Goal: Task Accomplishment & Management: Complete application form

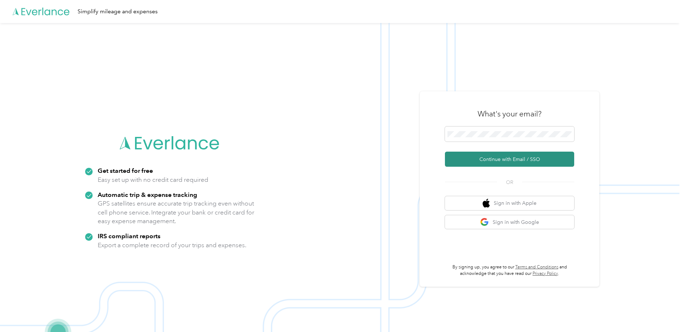
click at [477, 156] on button "Continue with Email / SSO" at bounding box center [509, 158] width 129 height 15
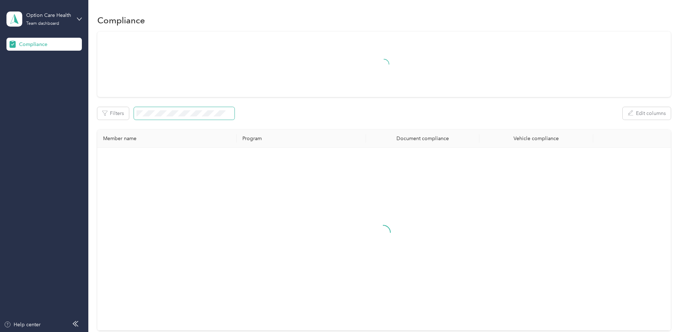
click at [167, 109] on span at bounding box center [184, 113] width 100 height 13
click at [244, 116] on div "Filters 1 Edit columns" at bounding box center [383, 113] width 573 height 13
click at [143, 112] on span at bounding box center [192, 113] width 100 height 13
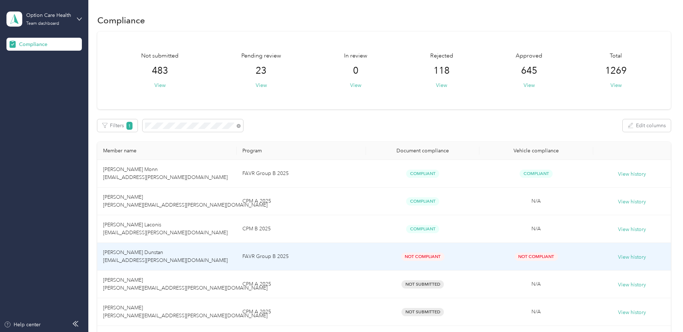
click at [209, 261] on td "[PERSON_NAME] Dunstan [EMAIL_ADDRESS][PERSON_NAME][DOMAIN_NAME]" at bounding box center [166, 257] width 139 height 28
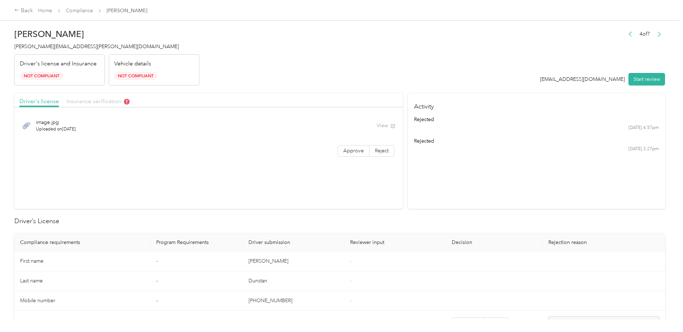
click at [103, 102] on span "Insurance verification" at bounding box center [97, 101] width 63 height 7
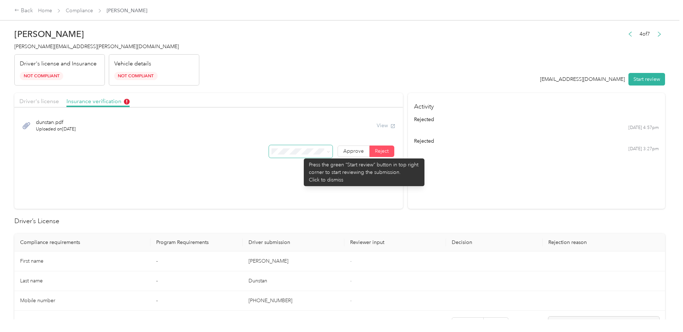
click at [300, 155] on span at bounding box center [301, 151] width 64 height 13
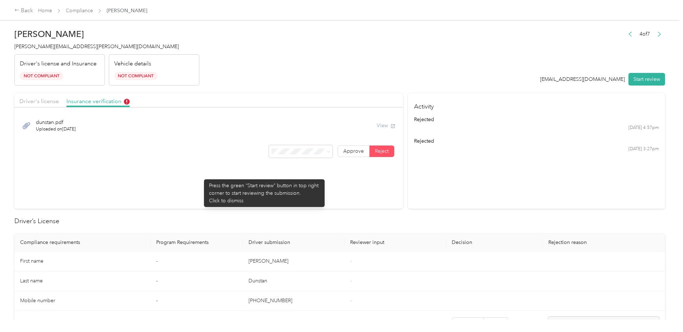
click at [200, 175] on section "Driver's license Insurance verification dunstan.pdf Uploaded on [DATE] View App…" at bounding box center [208, 151] width 388 height 116
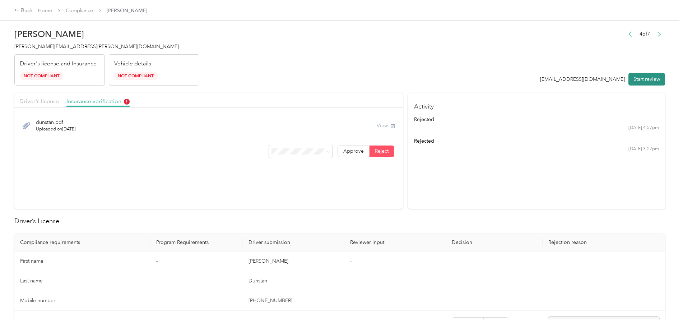
click at [640, 79] on button "Start review" at bounding box center [646, 79] width 37 height 13
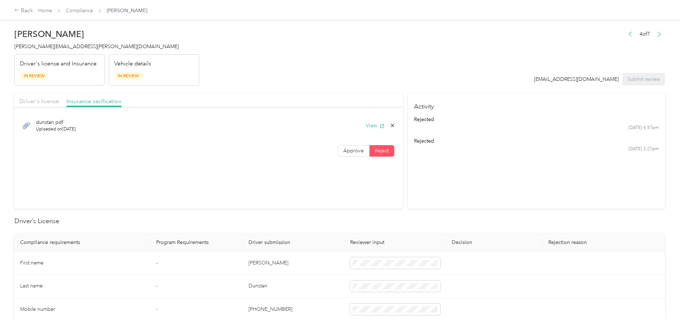
scroll to position [36, 0]
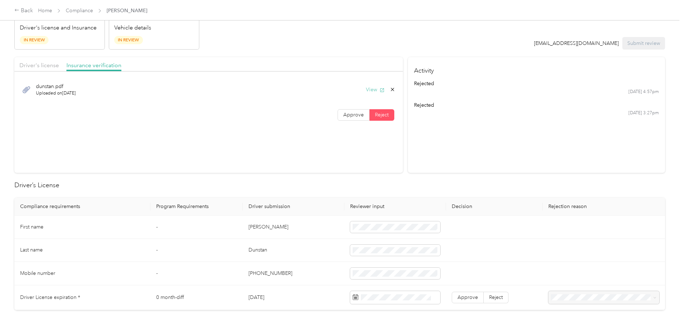
click at [375, 87] on button "View" at bounding box center [375, 90] width 19 height 8
click at [194, 152] on section "Driver's license Insurance verification dunstan.pdf Uploaded on [DATE] View App…" at bounding box center [208, 115] width 388 height 116
click at [233, 133] on section "Driver's license Insurance verification dunstan.pdf Uploaded on [DATE] View App…" at bounding box center [208, 115] width 388 height 116
click at [50, 62] on span "Driver's license" at bounding box center [38, 65] width 39 height 7
click at [369, 91] on button "View" at bounding box center [375, 90] width 19 height 8
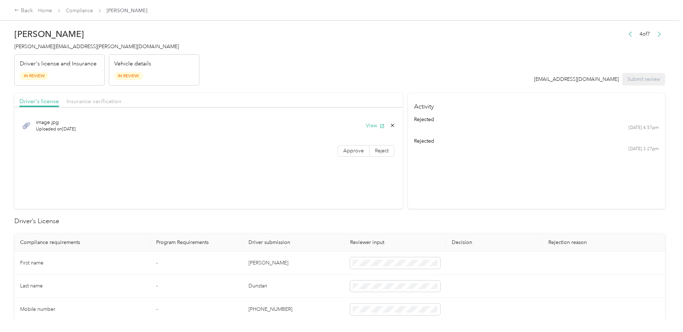
scroll to position [72, 0]
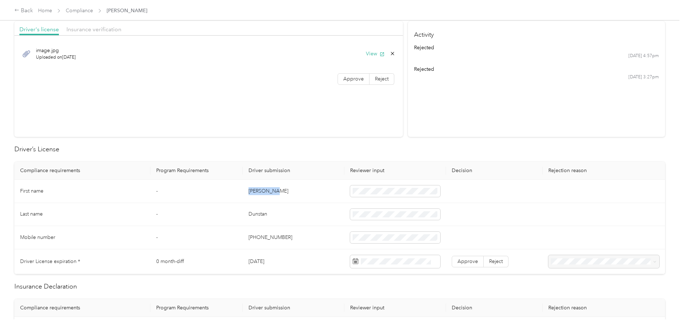
drag, startPoint x: 271, startPoint y: 191, endPoint x: 245, endPoint y: 188, distance: 26.4
click at [245, 188] on td "[PERSON_NAME]" at bounding box center [294, 190] width 102 height 23
drag, startPoint x: 283, startPoint y: 214, endPoint x: 247, endPoint y: 212, distance: 36.3
click at [247, 212] on td "Dunstan" at bounding box center [294, 214] width 102 height 23
drag, startPoint x: 289, startPoint y: 235, endPoint x: 241, endPoint y: 236, distance: 47.4
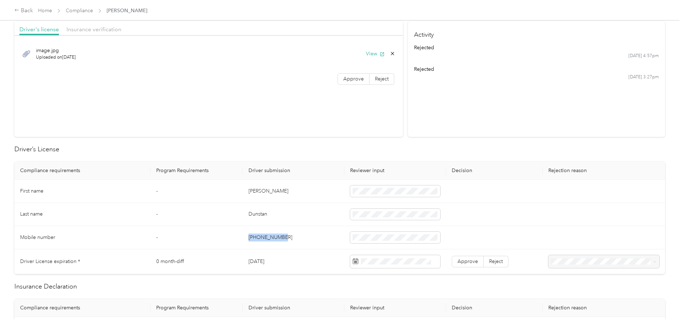
click at [241, 236] on tr "Mobile number - [PHONE_NUMBER]" at bounding box center [339, 237] width 650 height 23
drag, startPoint x: 301, startPoint y: 261, endPoint x: 249, endPoint y: 258, distance: 52.1
click at [249, 258] on td "[DATE]" at bounding box center [294, 261] width 102 height 25
drag, startPoint x: 249, startPoint y: 258, endPoint x: 254, endPoint y: 259, distance: 4.7
copy td "[DATE]"
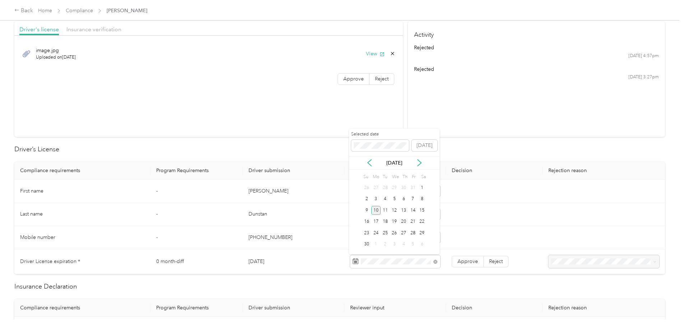
click at [373, 207] on div "10" at bounding box center [375, 210] width 9 height 9
drag, startPoint x: 285, startPoint y: 240, endPoint x: 244, endPoint y: 238, distance: 40.6
click at [244, 238] on td "[PHONE_NUMBER]" at bounding box center [294, 237] width 102 height 23
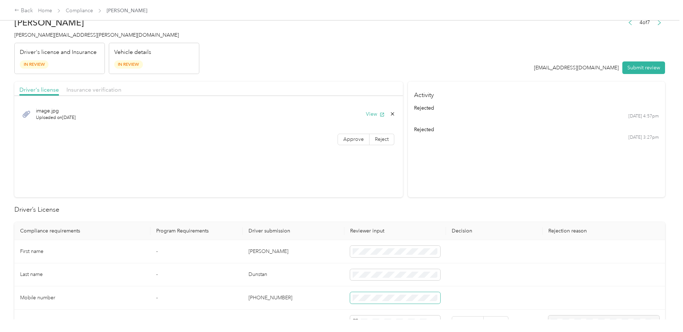
scroll to position [0, 0]
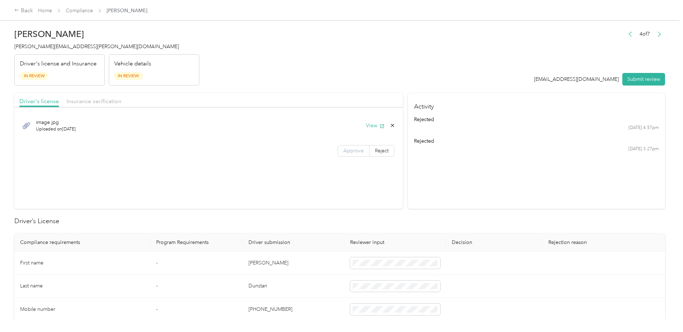
click at [349, 152] on span "Approve" at bounding box center [353, 150] width 20 height 6
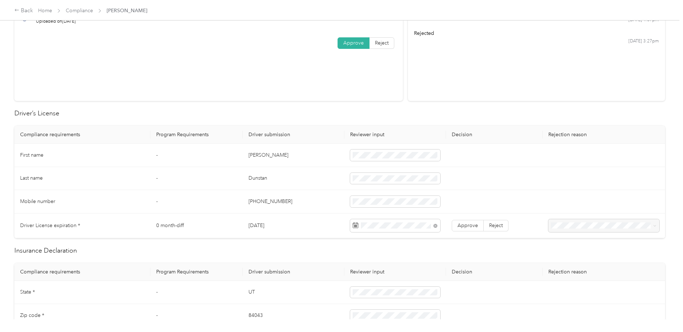
scroll to position [144, 0]
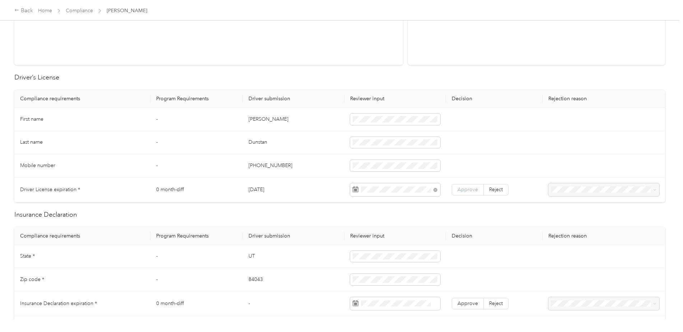
click at [464, 186] on span "Approve" at bounding box center [467, 189] width 20 height 6
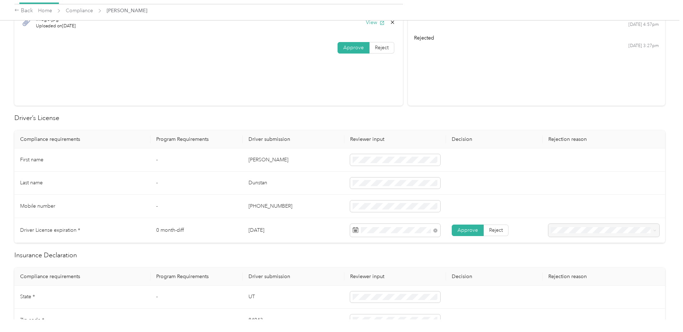
scroll to position [36, 0]
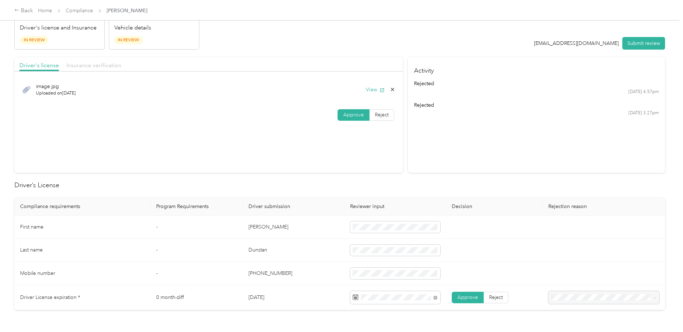
click at [93, 68] on span "Insurance verification" at bounding box center [93, 65] width 55 height 7
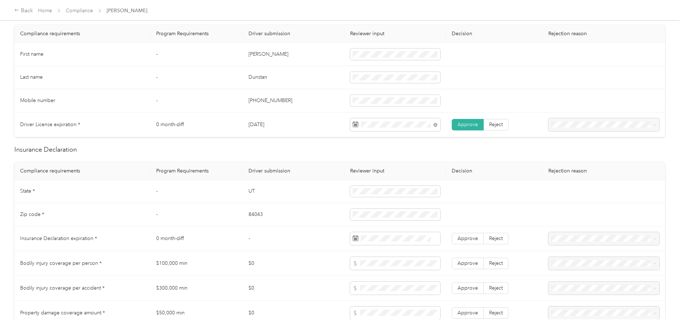
scroll to position [215, 0]
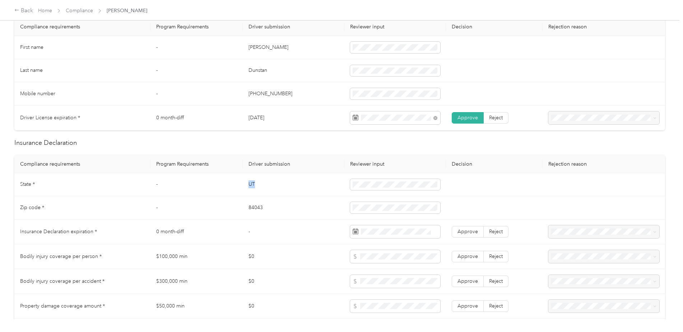
drag, startPoint x: 264, startPoint y: 179, endPoint x: 242, endPoint y: 182, distance: 23.1
click at [242, 182] on tr "State * - [US_STATE]" at bounding box center [339, 184] width 650 height 23
drag, startPoint x: 266, startPoint y: 207, endPoint x: 243, endPoint y: 205, distance: 23.4
click at [243, 205] on td "84043" at bounding box center [294, 207] width 102 height 23
click at [304, 236] on td "-" at bounding box center [294, 231] width 102 height 25
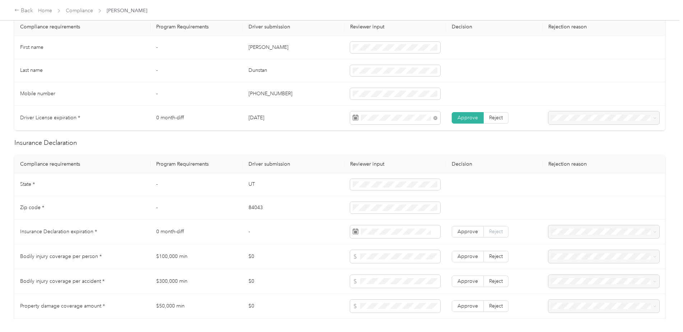
click at [494, 231] on span "Reject" at bounding box center [496, 231] width 14 height 6
click at [496, 252] on label "Reject" at bounding box center [495, 255] width 25 height 11
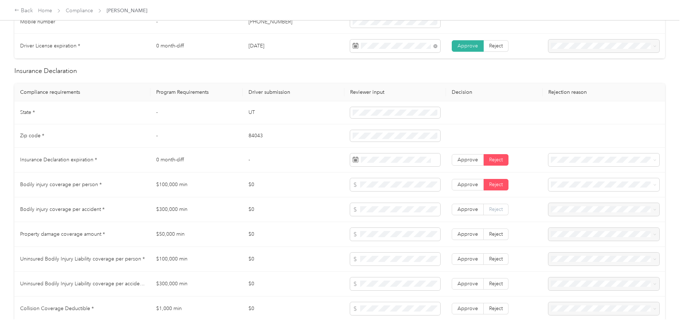
click at [500, 210] on span "Reject" at bounding box center [496, 209] width 14 height 6
click at [501, 234] on span "Reject" at bounding box center [496, 234] width 14 height 6
click at [603, 181] on li "Insurance expiration missing from uploaded Insurance Policy doc" at bounding box center [602, 174] width 111 height 20
click at [573, 203] on span "Bodily Injury per person is missing from uploaded Insurance Policy doc" at bounding box center [597, 201] width 90 height 14
click at [586, 224] on span "Bodily Injury per accident is missing from uploaded Insurance Policy doc" at bounding box center [598, 227] width 93 height 14
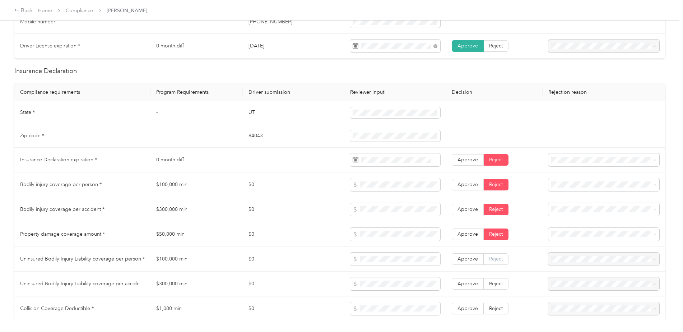
click at [492, 262] on label "Reject" at bounding box center [495, 258] width 25 height 11
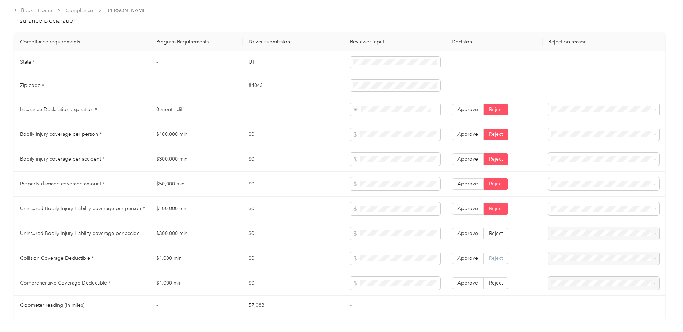
scroll to position [431, 0]
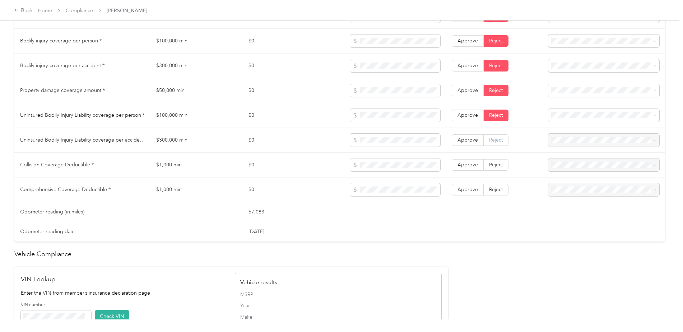
click at [496, 142] on span "Reject" at bounding box center [496, 140] width 14 height 6
click at [495, 161] on span "Reject" at bounding box center [496, 164] width 14 height 6
click at [499, 186] on label "Reject" at bounding box center [495, 189] width 25 height 11
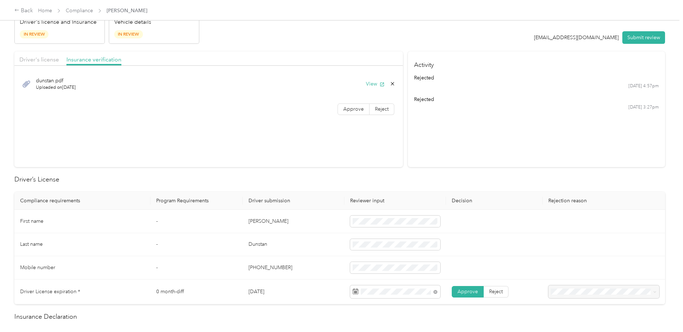
scroll to position [0, 0]
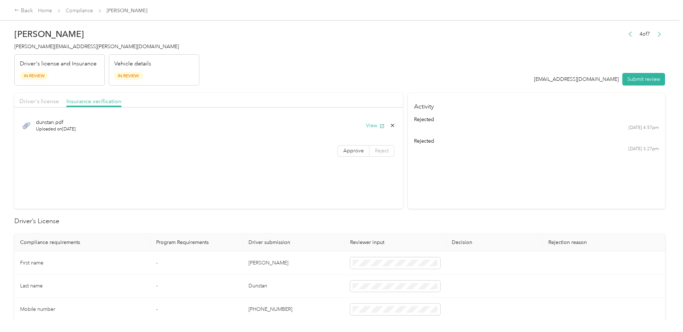
click at [378, 151] on span "Reject" at bounding box center [382, 150] width 14 height 6
click at [303, 175] on span "Uploaded insurance document is blurry or cut off image" at bounding box center [297, 171] width 49 height 21
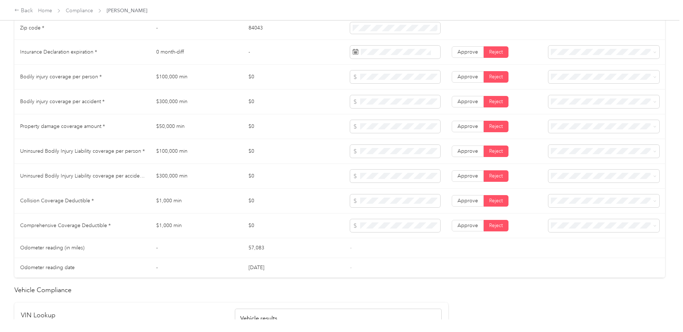
scroll to position [431, 0]
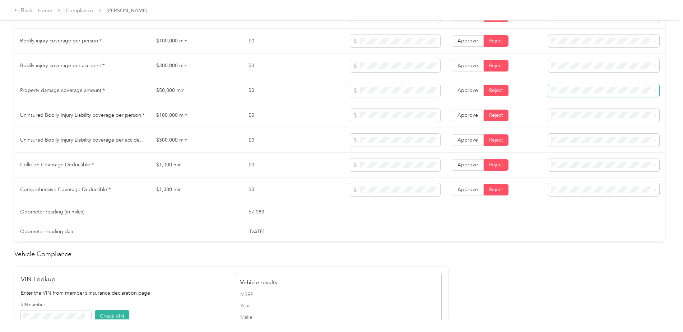
click at [572, 86] on span at bounding box center [603, 90] width 111 height 13
click at [581, 104] on span "Property damage coverage is missing from uploaded Insurance Policy doc" at bounding box center [601, 108] width 98 height 14
click at [594, 129] on div "Uninsured motorist per person is missing from uploaded Insurance Policy doc" at bounding box center [602, 132] width 100 height 15
click at [589, 154] on div "Uninsured motorist per accident is missing from uploaded Insurance Policy doc" at bounding box center [602, 157] width 100 height 15
click at [587, 177] on span "Collision deductible is missing from uploaded Insurance Policy doc" at bounding box center [592, 182] width 80 height 14
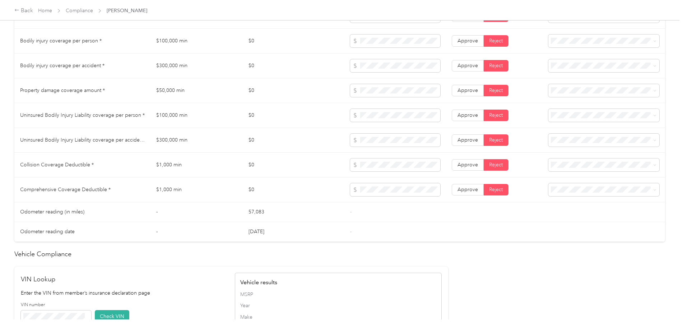
click at [592, 185] on span at bounding box center [603, 189] width 111 height 13
click at [596, 200] on span "Comprehensive deductible is missing from uploaded Insurance Policy doc" at bounding box center [600, 207] width 97 height 14
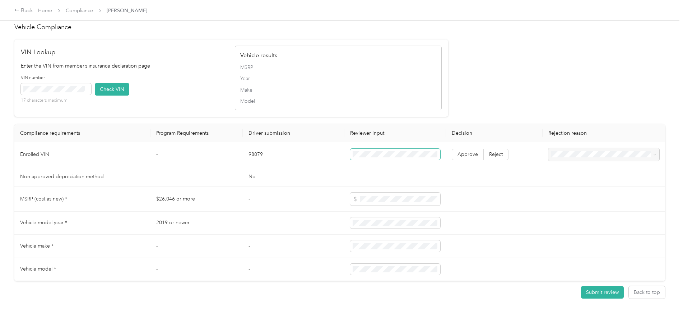
scroll to position [641, 0]
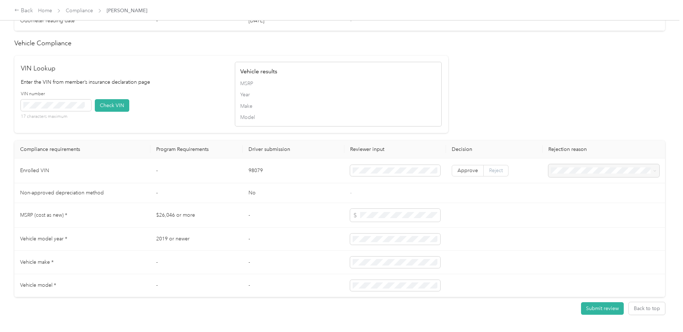
click at [488, 173] on label "Reject" at bounding box center [495, 170] width 25 height 11
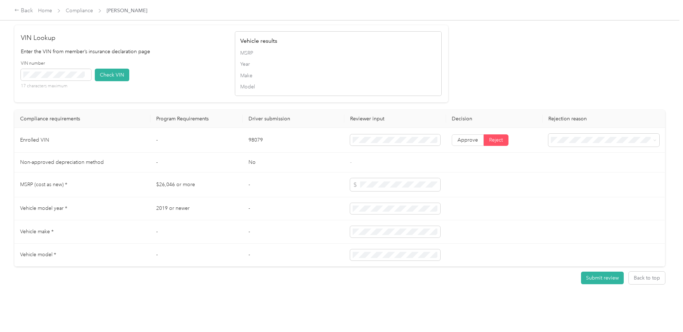
scroll to position [677, 0]
click at [600, 276] on button "Submit review" at bounding box center [602, 277] width 43 height 13
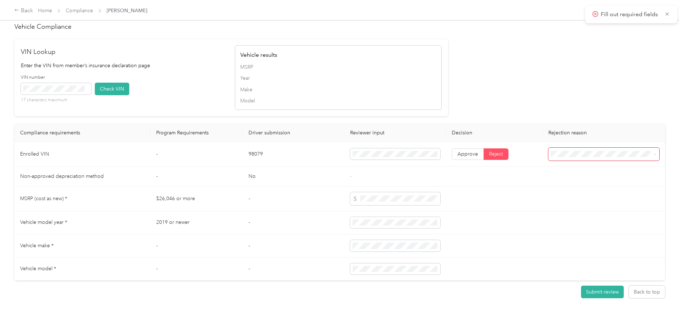
scroll to position [641, 0]
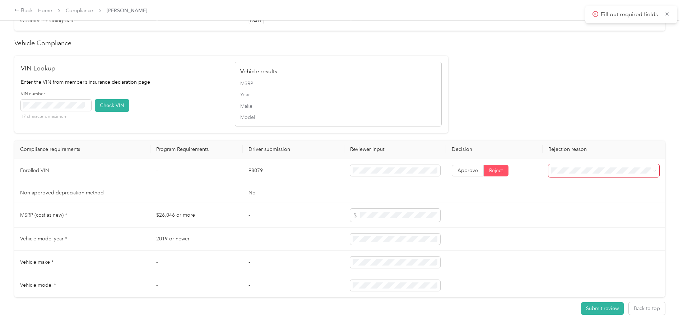
click at [568, 176] on span at bounding box center [603, 170] width 111 height 13
click at [575, 186] on span "Vehicle VIN missing from uploaded Insurance Policy doc" at bounding box center [592, 188] width 80 height 14
click at [598, 309] on button "Submit review" at bounding box center [602, 308] width 43 height 13
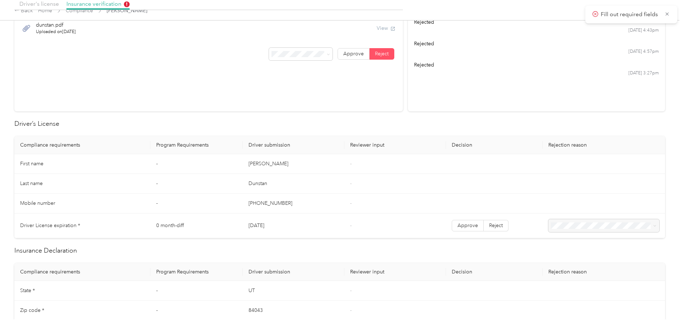
scroll to position [0, 0]
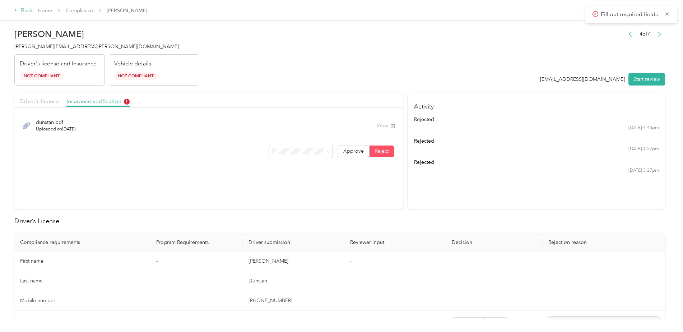
click at [24, 8] on div "Back" at bounding box center [23, 10] width 19 height 9
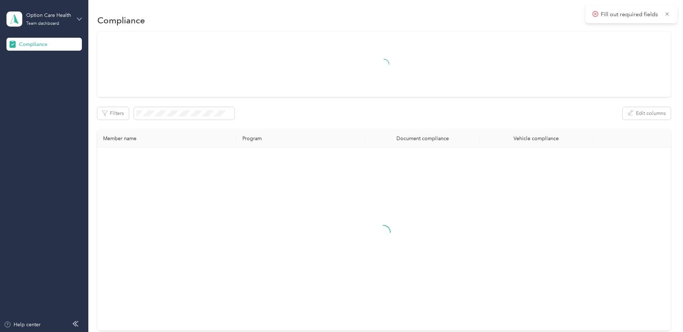
click at [80, 17] on icon at bounding box center [79, 19] width 5 height 5
click at [47, 76] on div "Log out" at bounding box center [81, 75] width 141 height 13
